Goal: Information Seeking & Learning: Learn about a topic

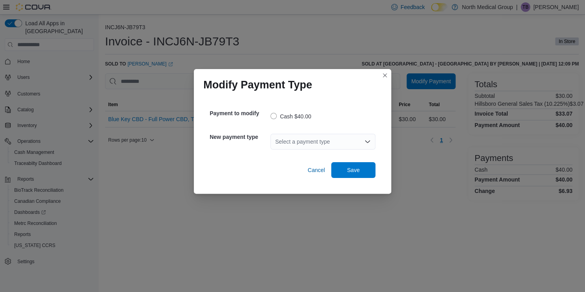
click at [335, 136] on div "Select a payment type" at bounding box center [322, 142] width 105 height 16
click at [302, 156] on span "Debit" at bounding box center [327, 155] width 86 height 8
click at [360, 172] on span "Save" at bounding box center [353, 170] width 35 height 16
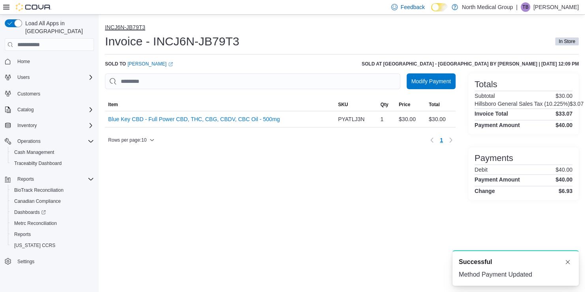
click at [113, 26] on button "INCJ6N-JB79T3" at bounding box center [125, 27] width 40 height 6
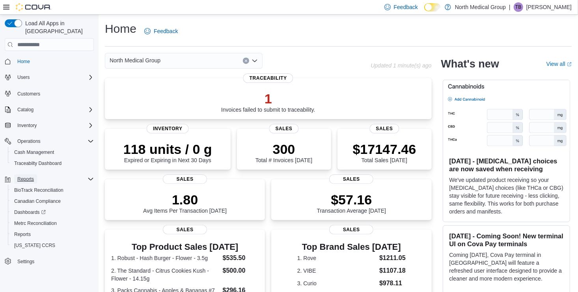
click at [24, 176] on span "Reports" at bounding box center [25, 179] width 17 height 6
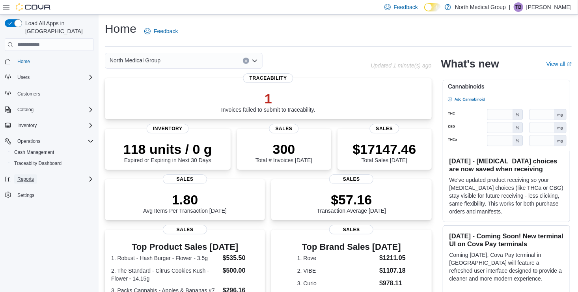
click at [24, 176] on span "Reports" at bounding box center [25, 179] width 17 height 6
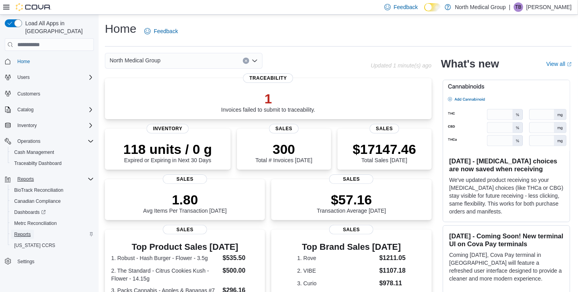
click at [22, 231] on span "Reports" at bounding box center [22, 234] width 17 height 6
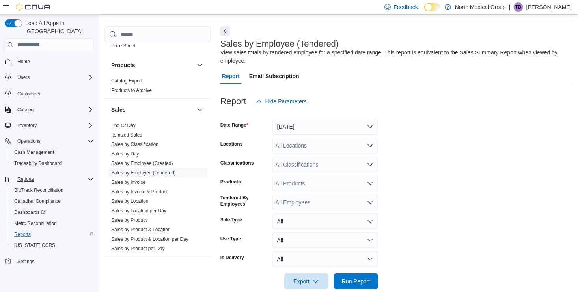
scroll to position [495, 0]
click at [122, 121] on link "End Of Day" at bounding box center [123, 124] width 24 height 6
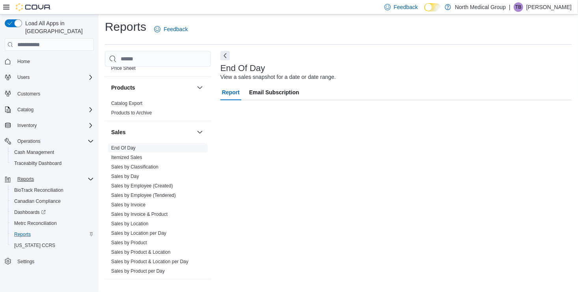
scroll to position [2, 0]
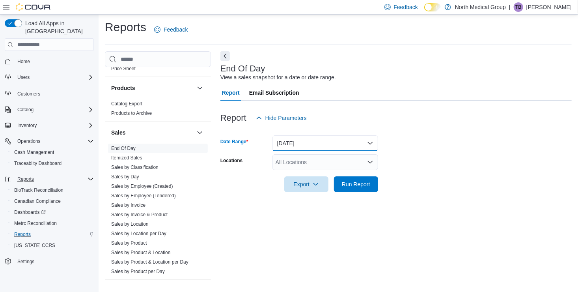
click at [338, 144] on button "[DATE]" at bounding box center [326, 143] width 106 height 16
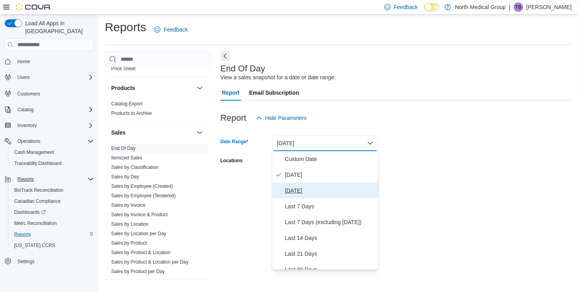
click at [300, 187] on span "[DATE]" at bounding box center [330, 190] width 90 height 9
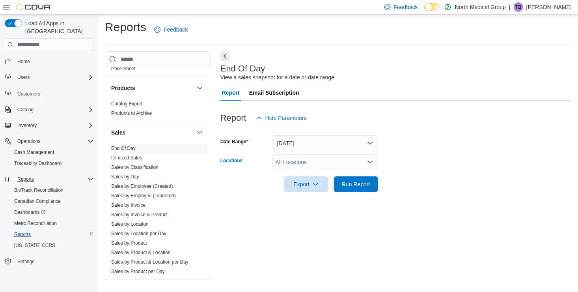
click at [303, 160] on div "All Locations" at bounding box center [326, 162] width 106 height 16
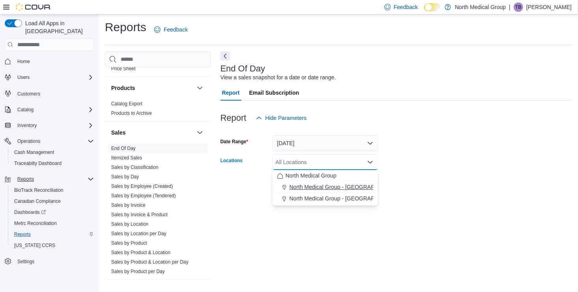
click at [320, 185] on span "North Medical Group - [GEOGRAPHIC_DATA]" at bounding box center [346, 187] width 113 height 8
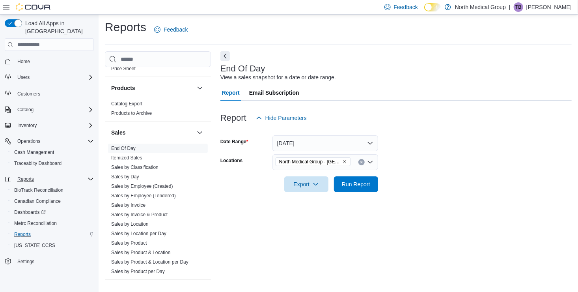
click at [407, 175] on div at bounding box center [396, 173] width 351 height 6
click at [368, 179] on span "Run Report" at bounding box center [356, 184] width 35 height 16
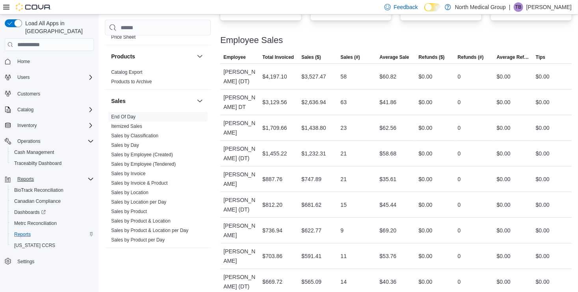
scroll to position [372, 0]
